Goal: Find specific page/section: Find specific page/section

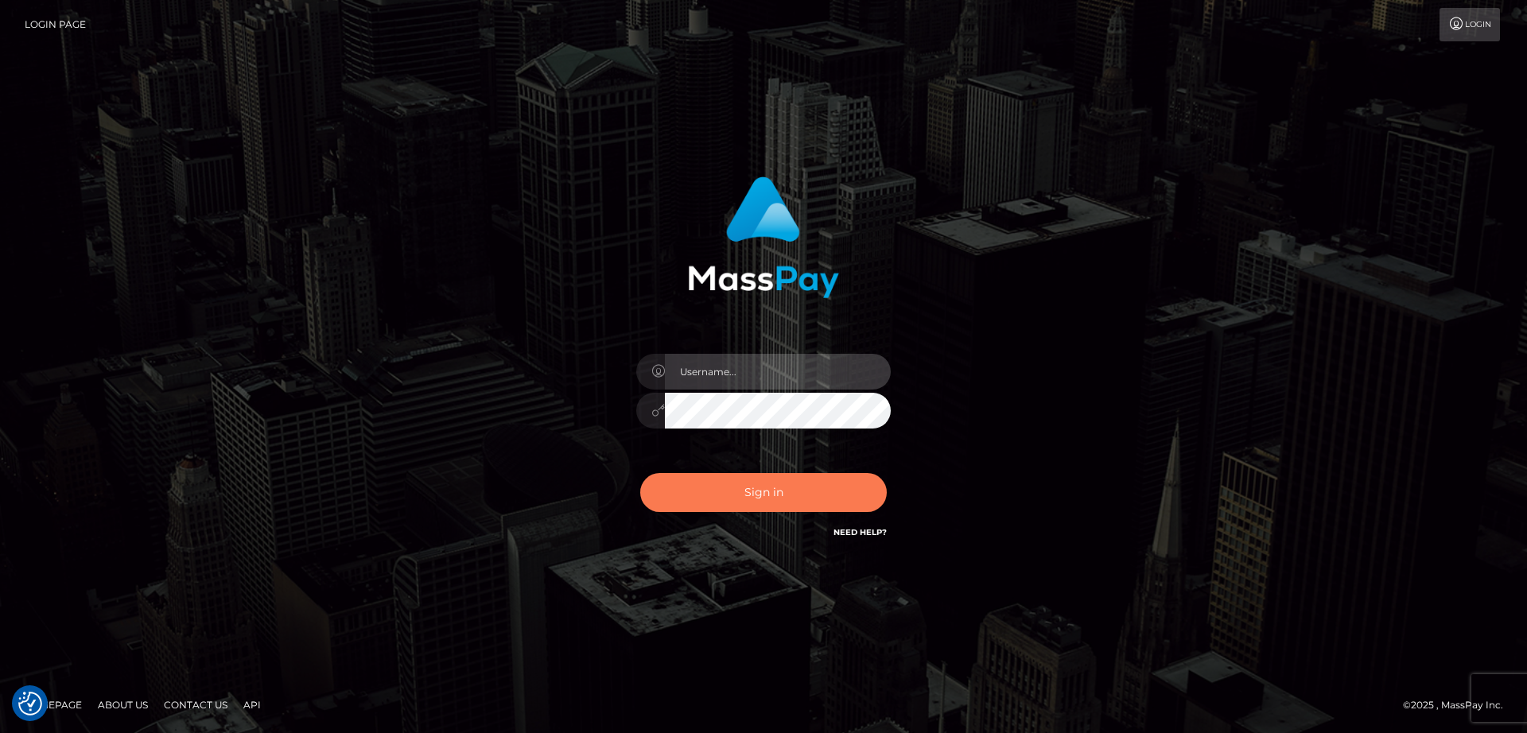
type input "nt.es"
click at [728, 486] on button "Sign in" at bounding box center [763, 492] width 247 height 39
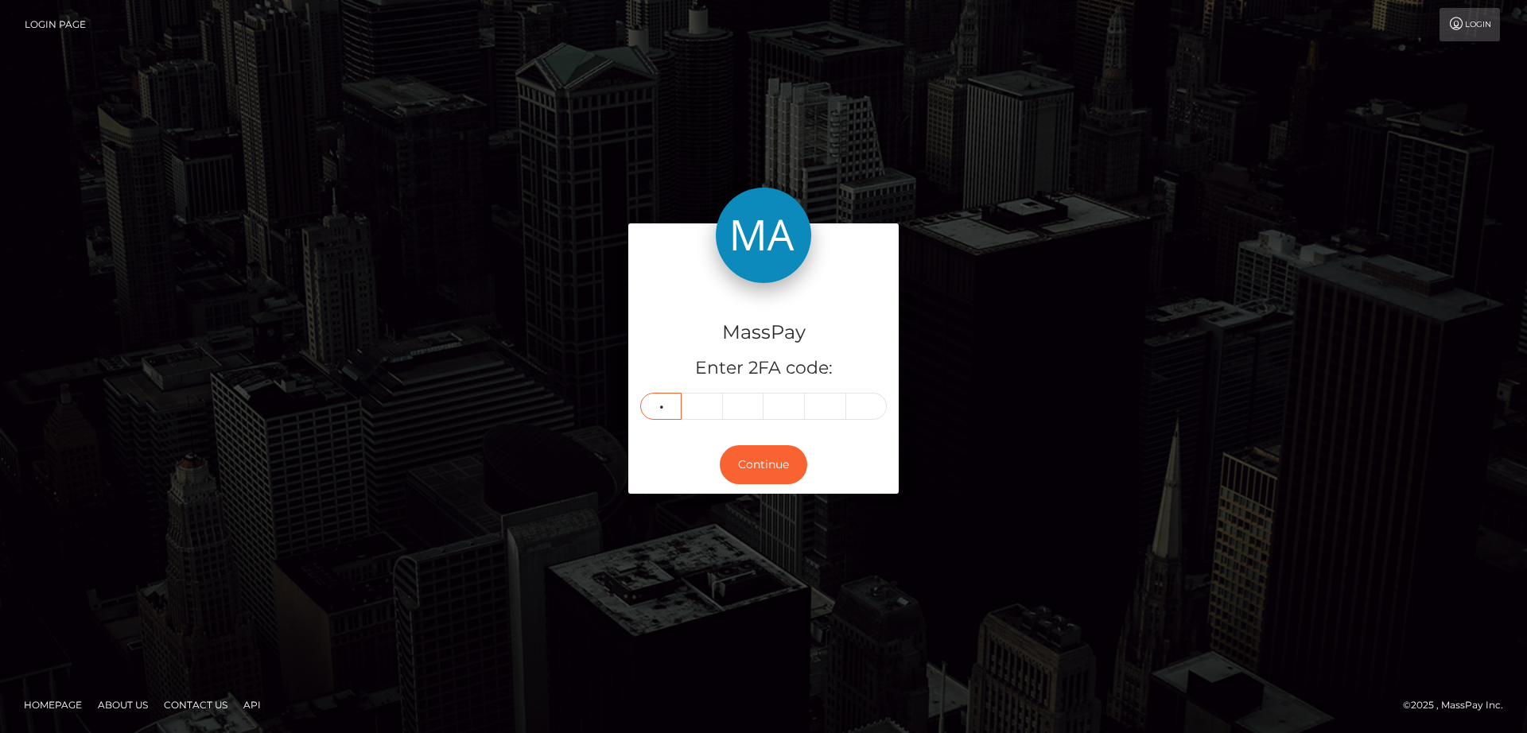
type input "3"
type input "9"
type input "1"
type input "9"
type input "6"
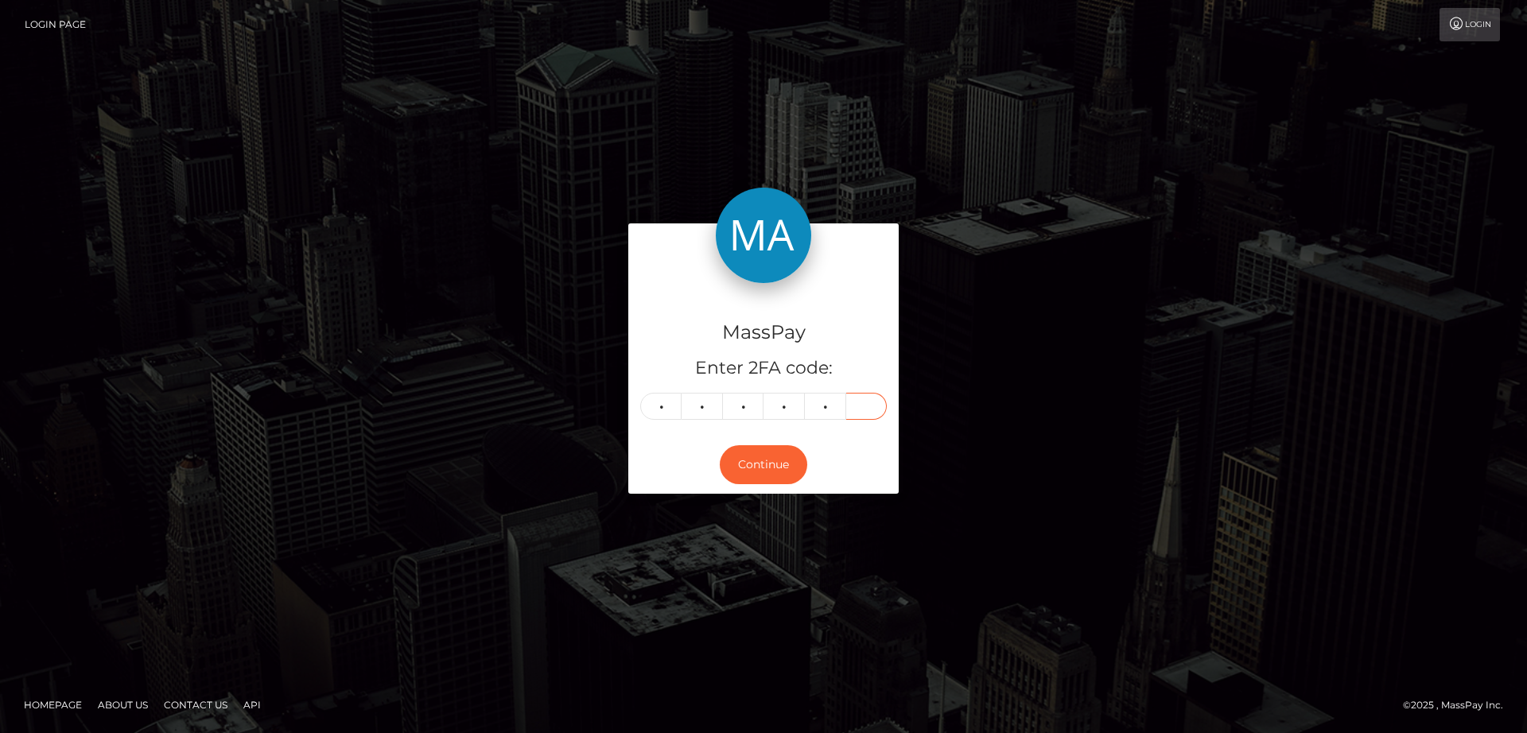
type input "0"
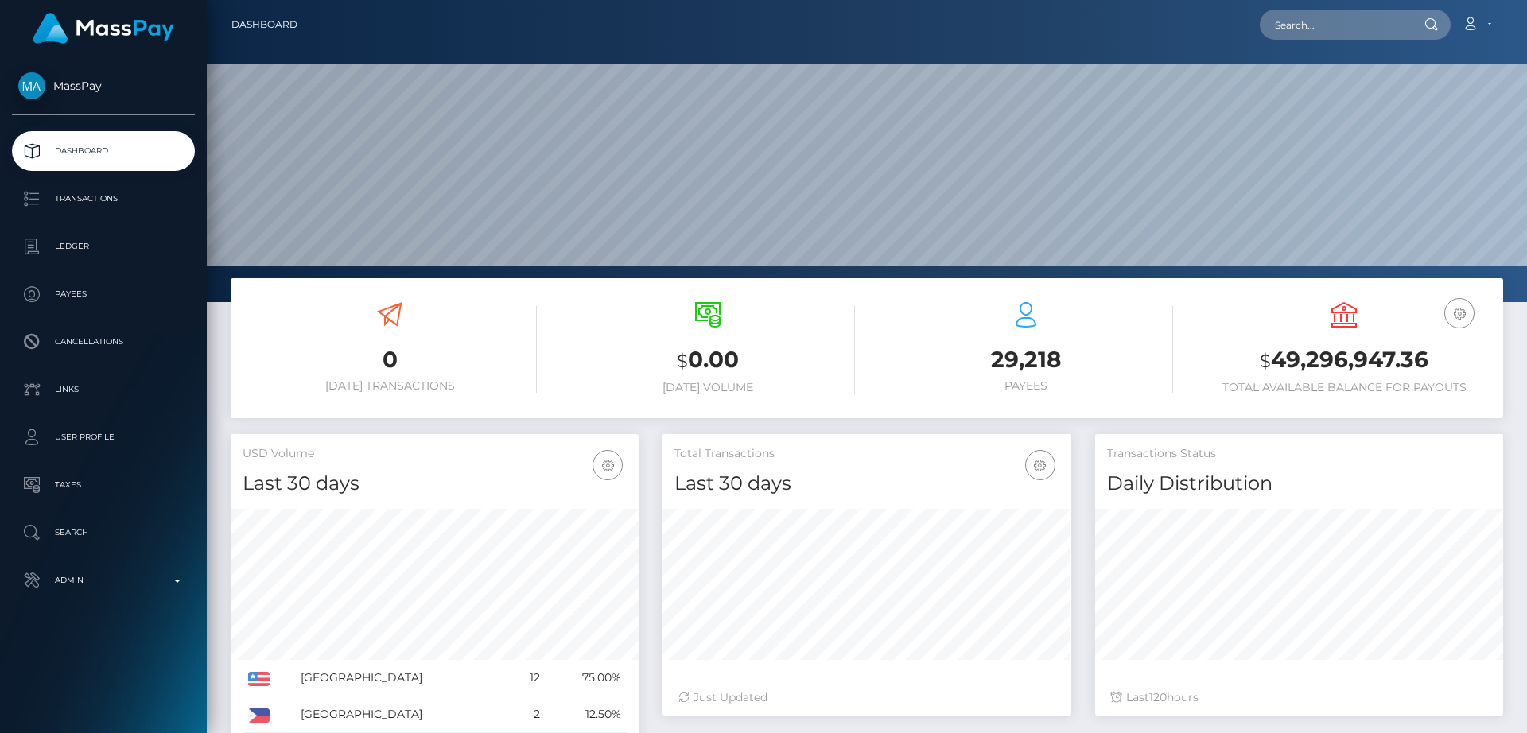
scroll to position [282, 409]
click at [1310, 25] on input "text" at bounding box center [1335, 25] width 150 height 30
paste input "[EMAIL_ADDRESS][PERSON_NAME][PERSON_NAME][DOMAIN_NAME]"
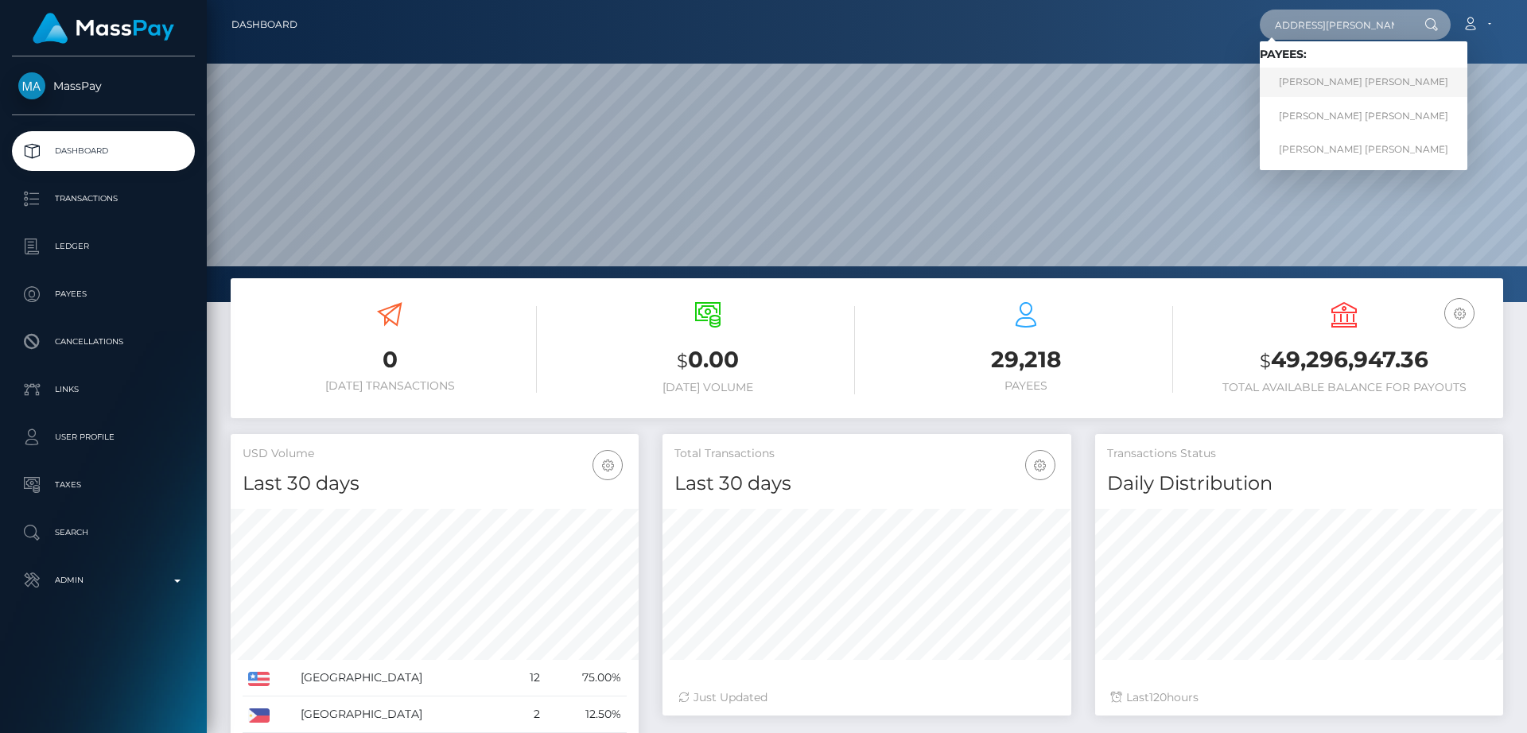
type input "[EMAIL_ADDRESS][PERSON_NAME][PERSON_NAME][DOMAIN_NAME]"
click at [1319, 73] on link "JUAN SEBASTIAN REYES ROJAS" at bounding box center [1364, 82] width 208 height 29
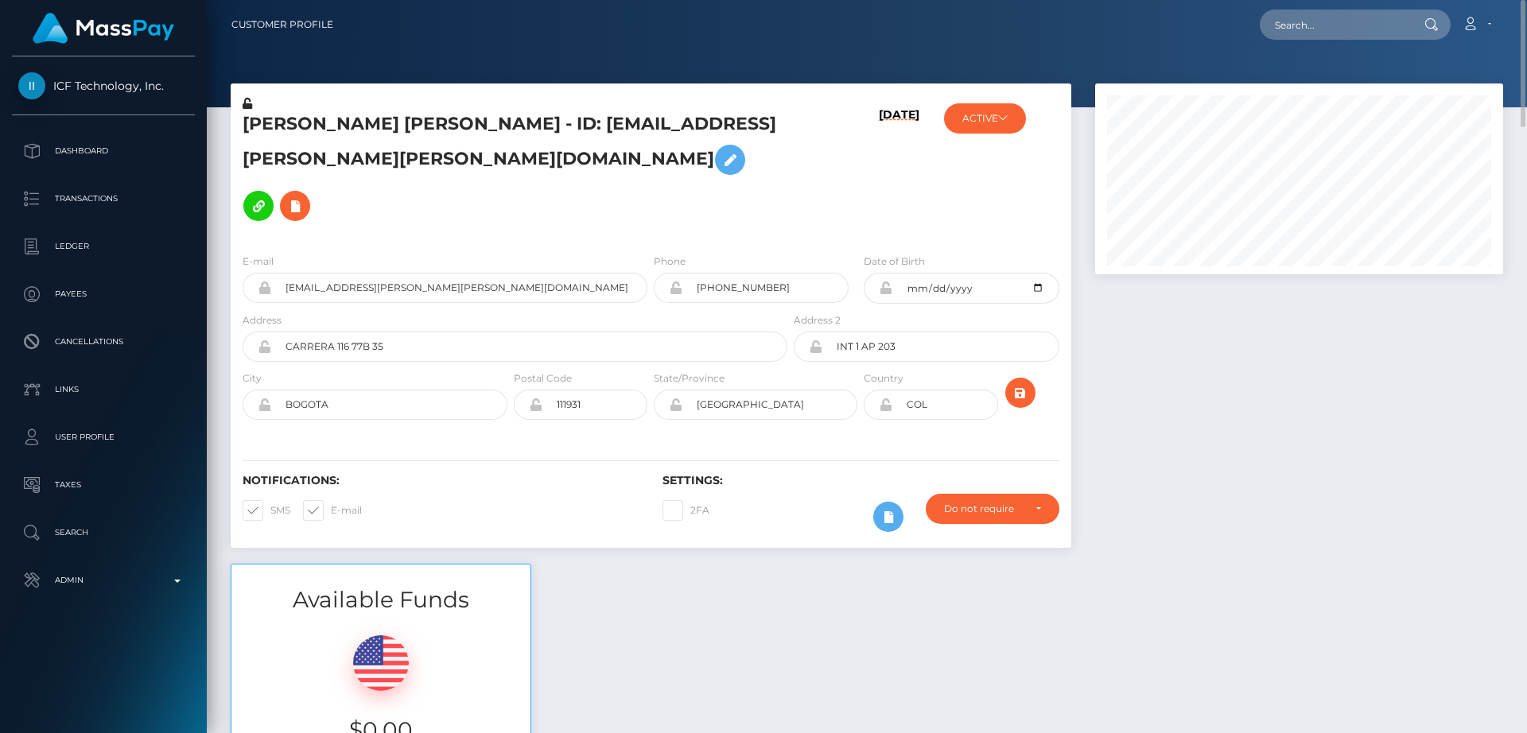
click at [259, 126] on h5 "JUAN SEBASTIAN REYES ROJAS - ID: sebastian.reyes.rojas@gmail.com" at bounding box center [511, 170] width 536 height 117
copy h5 "JUAN"
click at [1367, 22] on input "text" at bounding box center [1335, 25] width 150 height 30
paste input "[EMAIL_ADDRESS][DOMAIN_NAME]"
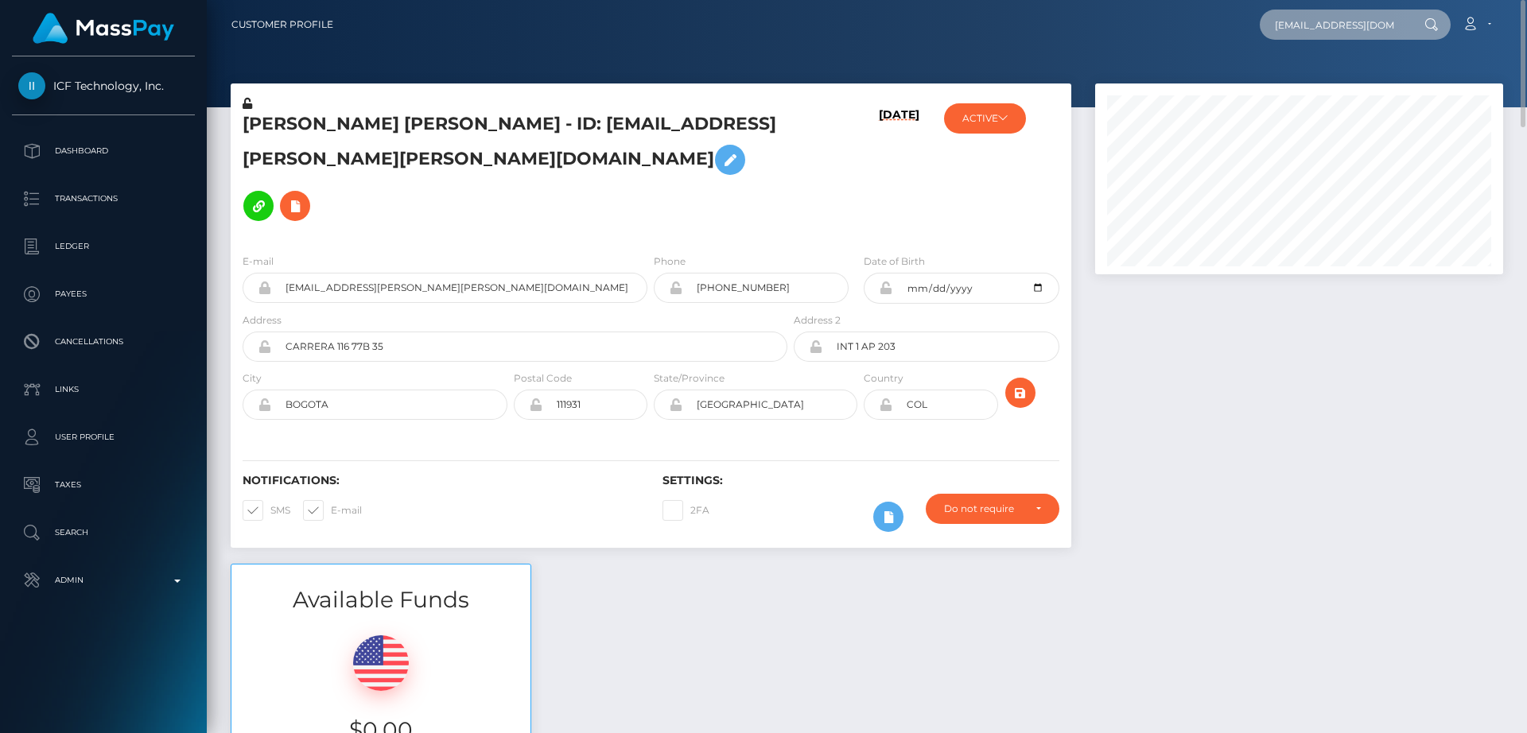
scroll to position [0, 12]
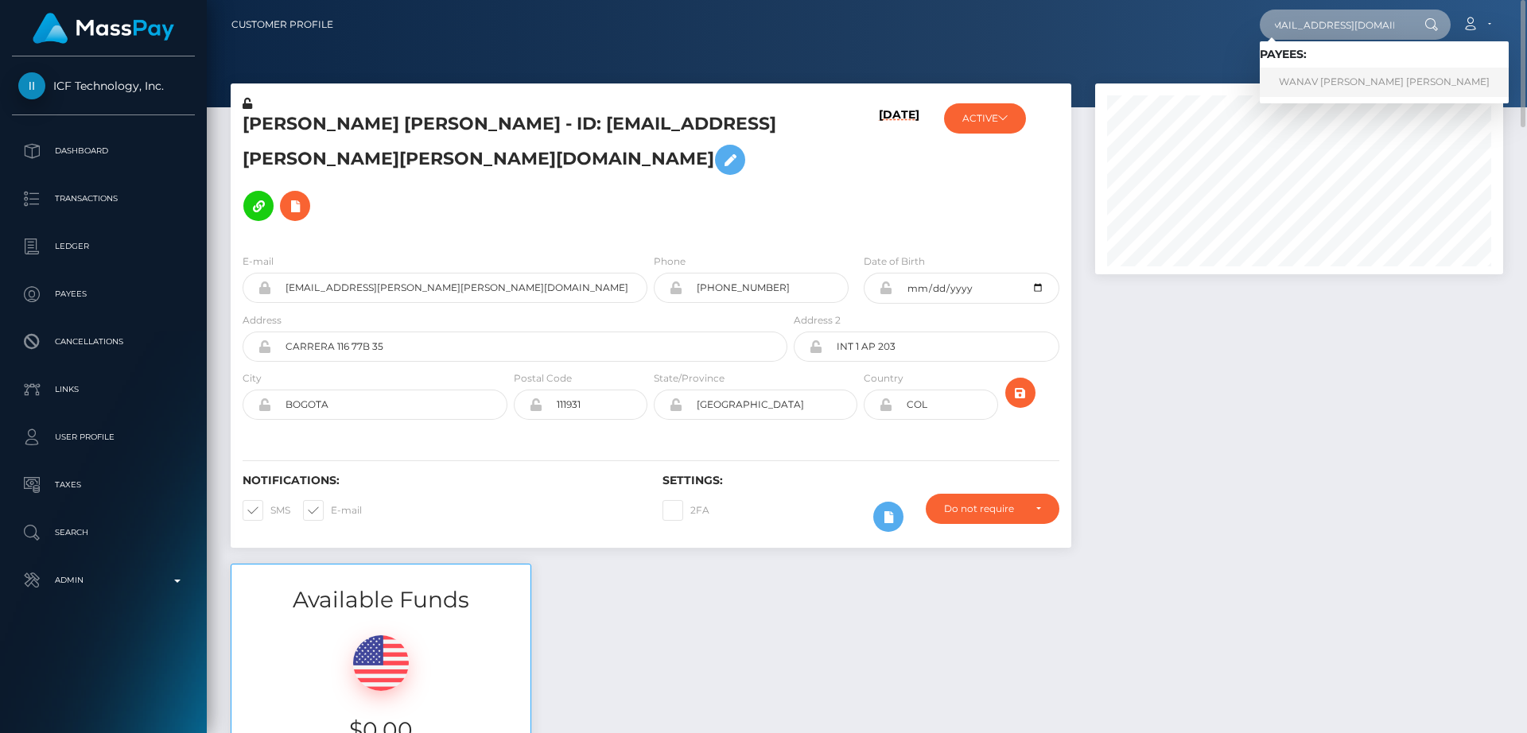
type input "[EMAIL_ADDRESS][DOMAIN_NAME]"
click at [1362, 69] on link "WANAV TALERO RUSINQUE" at bounding box center [1384, 82] width 249 height 29
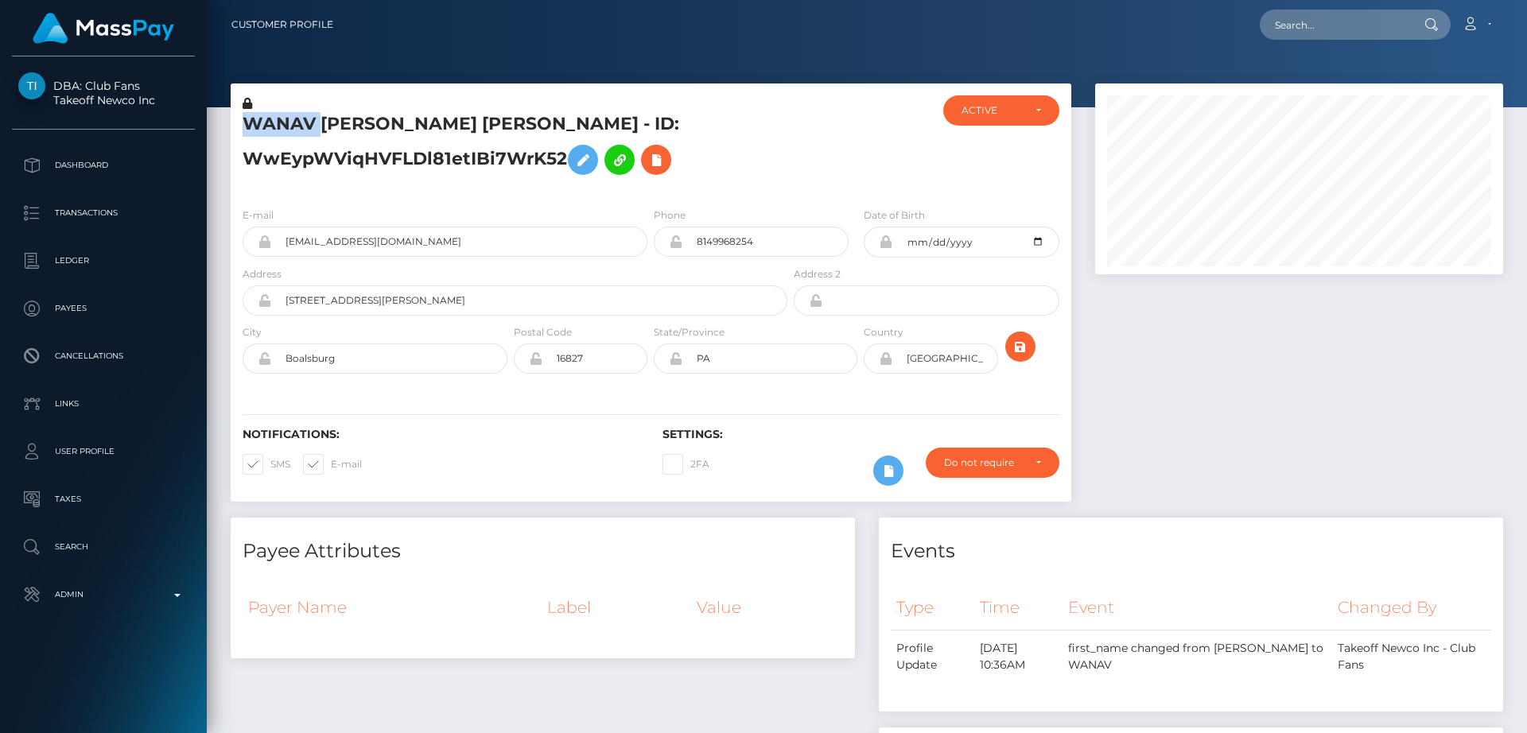
scroll to position [191, 409]
click at [515, 593] on th "Payer Name" at bounding box center [392, 607] width 299 height 43
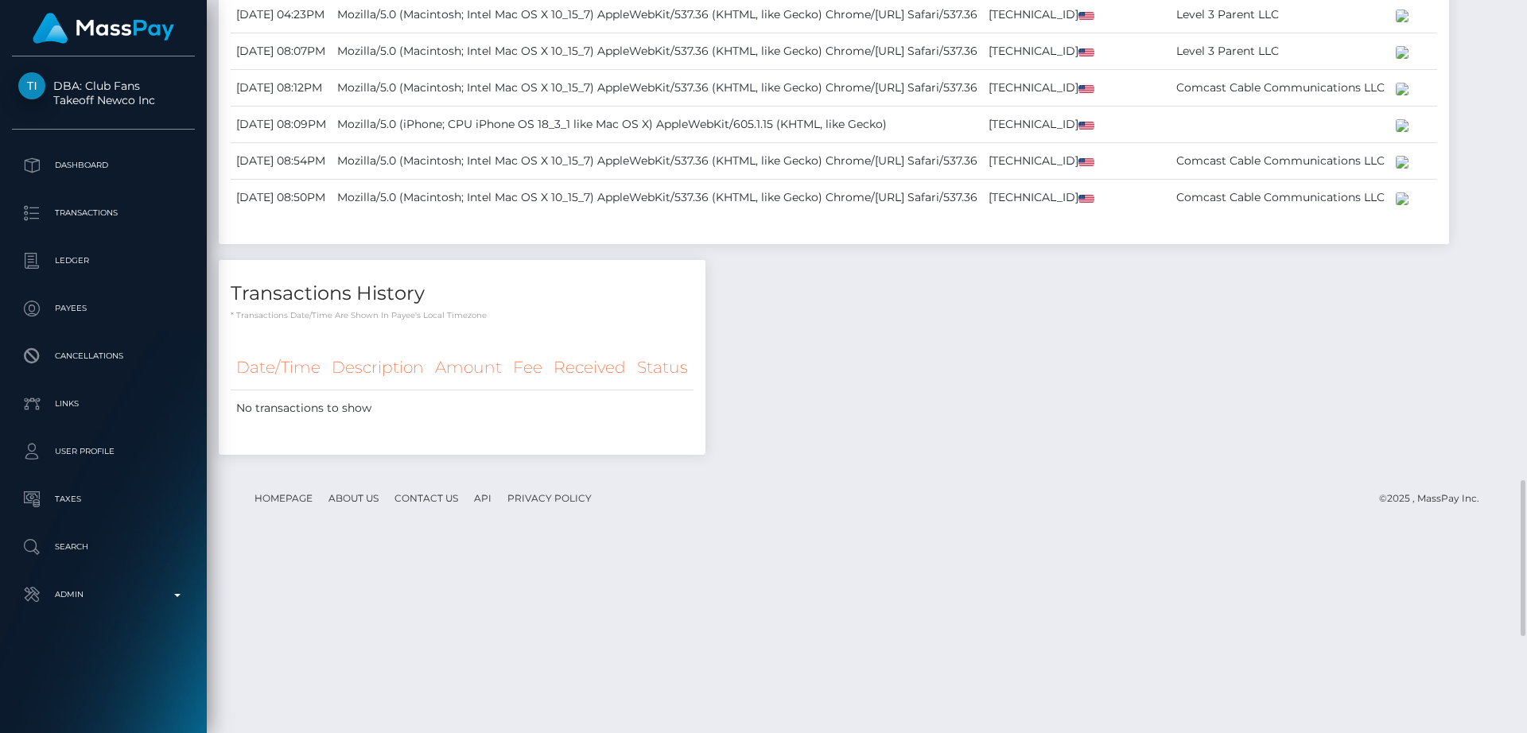
scroll to position [2250, 0]
